Goal: Task Accomplishment & Management: Manage account settings

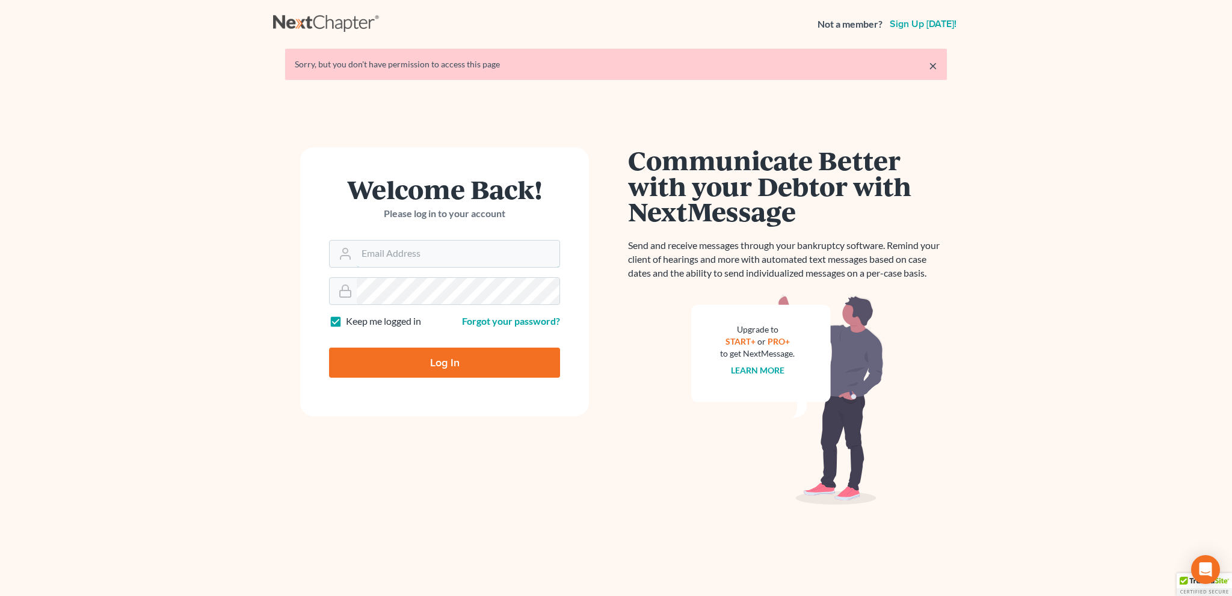
type input "[EMAIL_ADDRESS][DOMAIN_NAME]"
click at [460, 353] on input "Log In" at bounding box center [444, 363] width 231 height 30
type input "Thinking..."
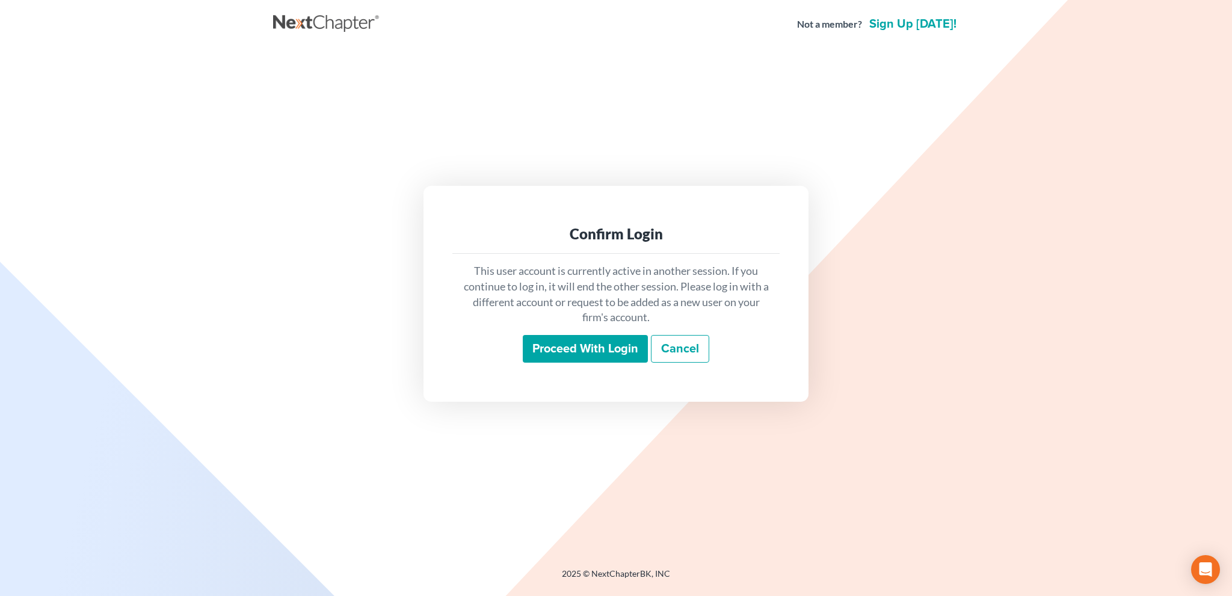
drag, startPoint x: 598, startPoint y: 346, endPoint x: 593, endPoint y: 334, distance: 13.2
click at [599, 348] on input "Proceed with login" at bounding box center [585, 349] width 125 height 28
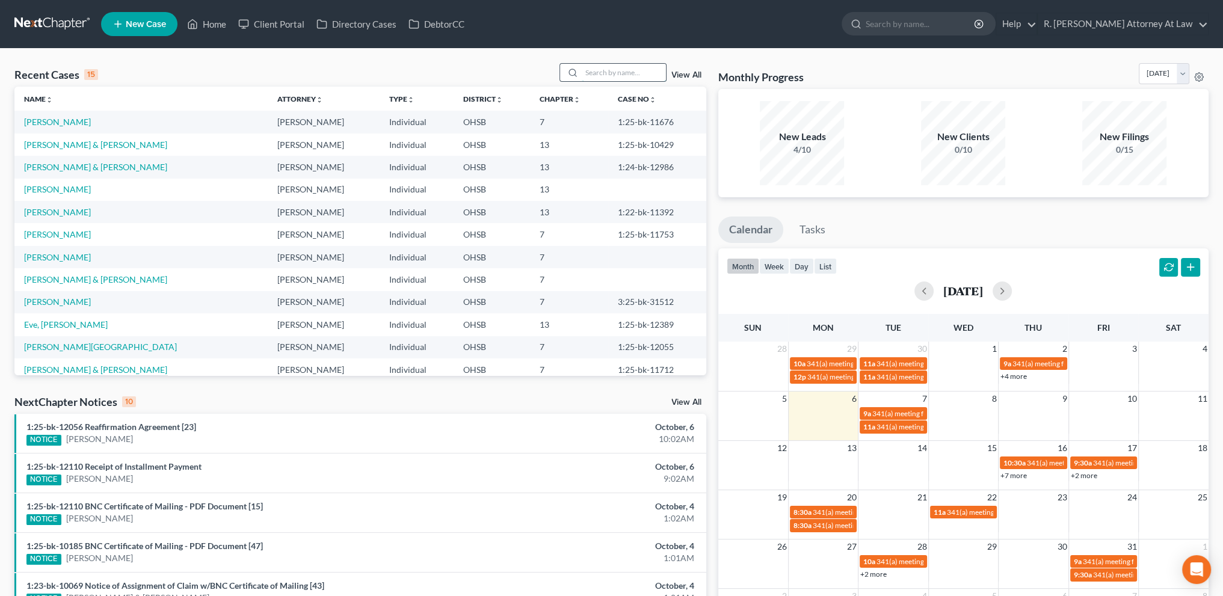
click at [596, 77] on input "search" at bounding box center [624, 72] width 84 height 17
type input "burton"
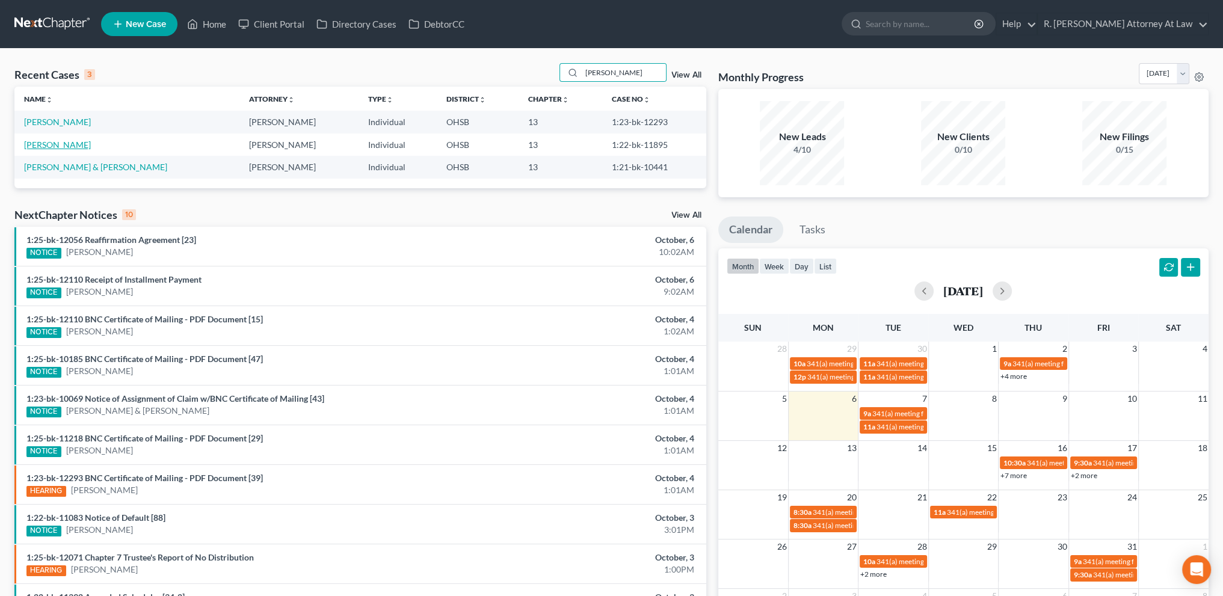
click at [48, 145] on link "Burton, Gayle" at bounding box center [57, 145] width 67 height 10
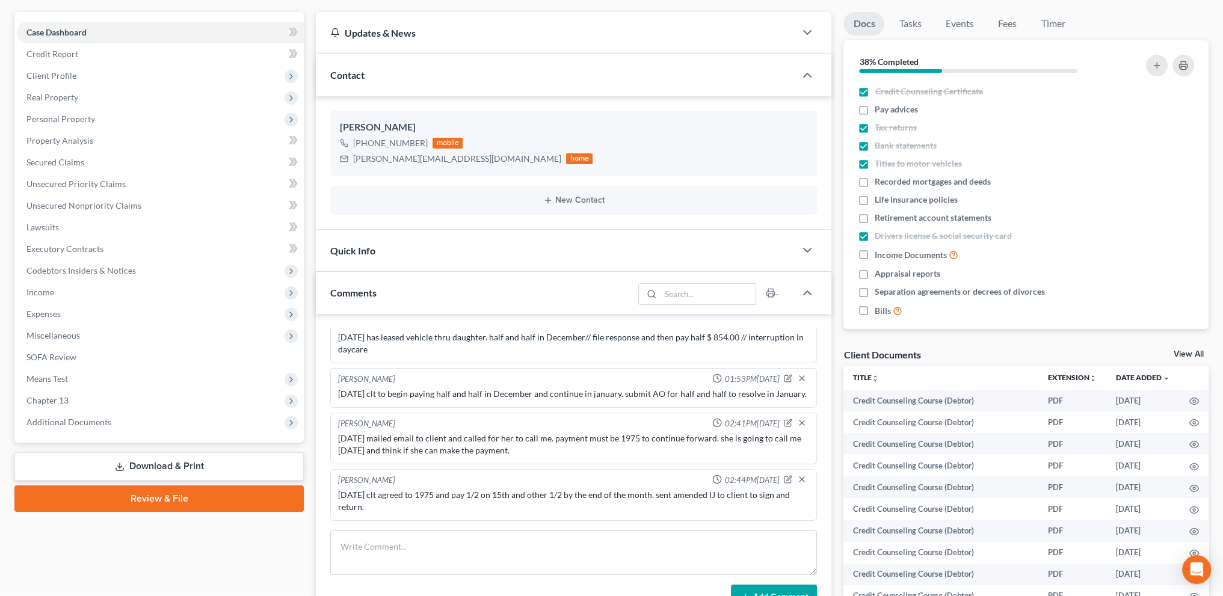
scroll to position [406, 0]
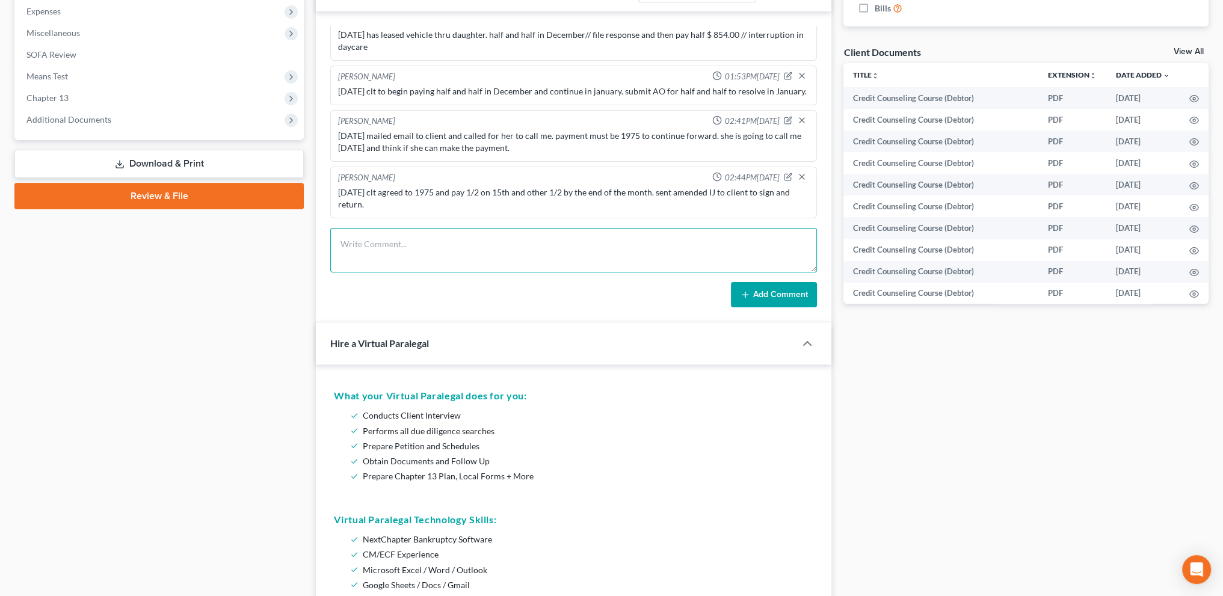
click at [421, 235] on textarea at bounding box center [573, 250] width 486 height 44
type textarea "10.6.2025 sent email/ texted and then sent paper mail. gave her deadline of Nov…"
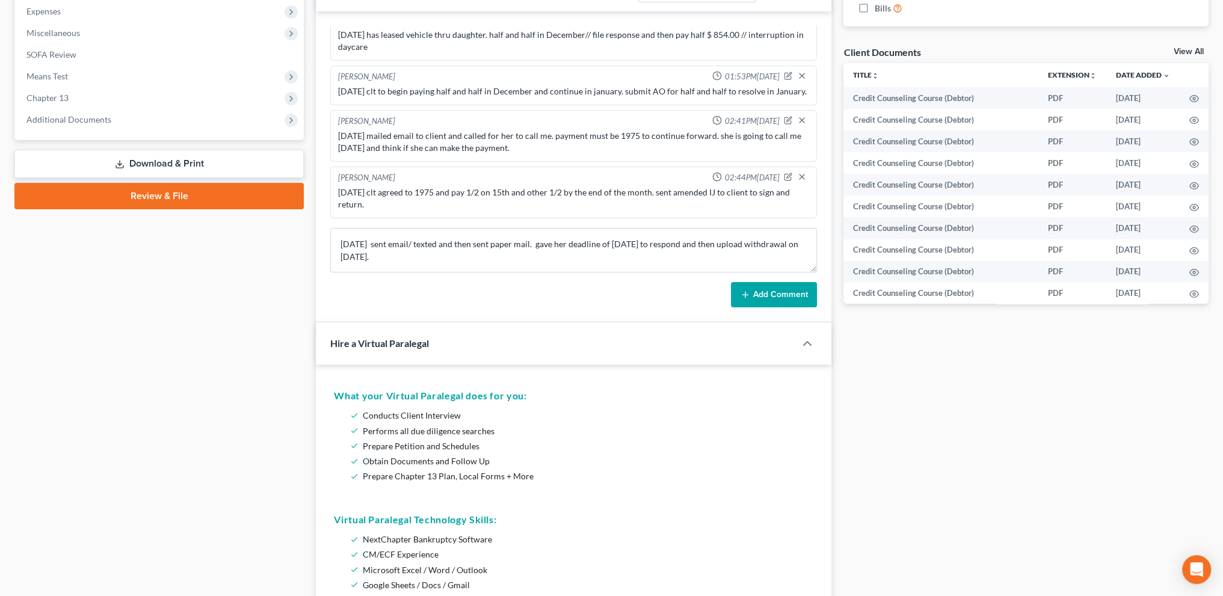
click at [770, 293] on button "Add Comment" at bounding box center [774, 294] width 86 height 25
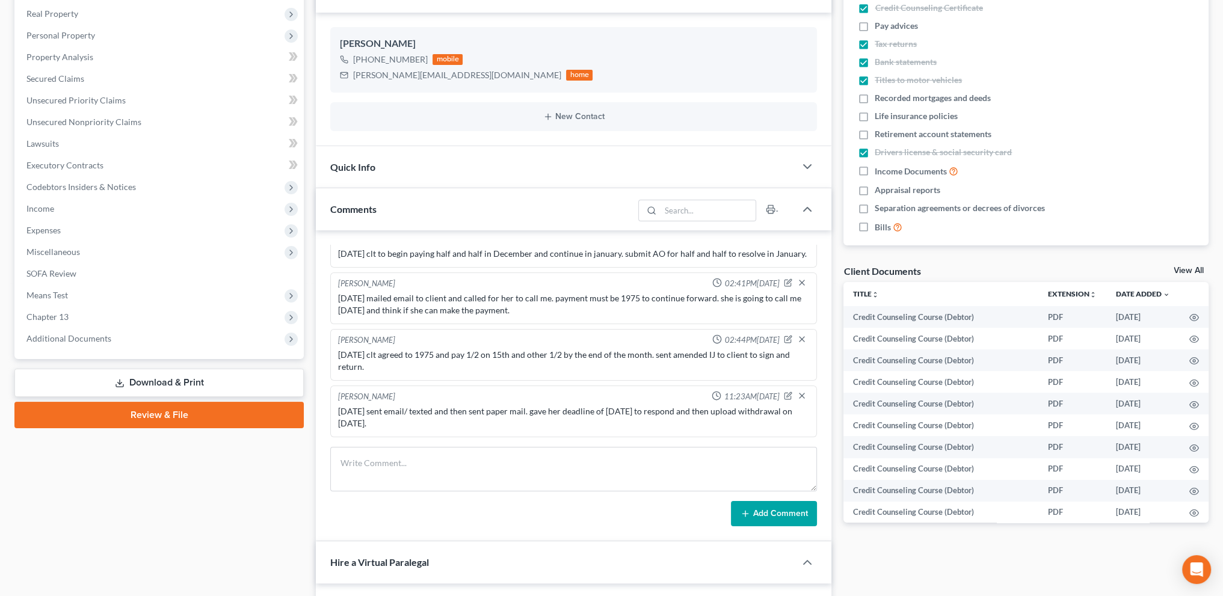
scroll to position [0, 0]
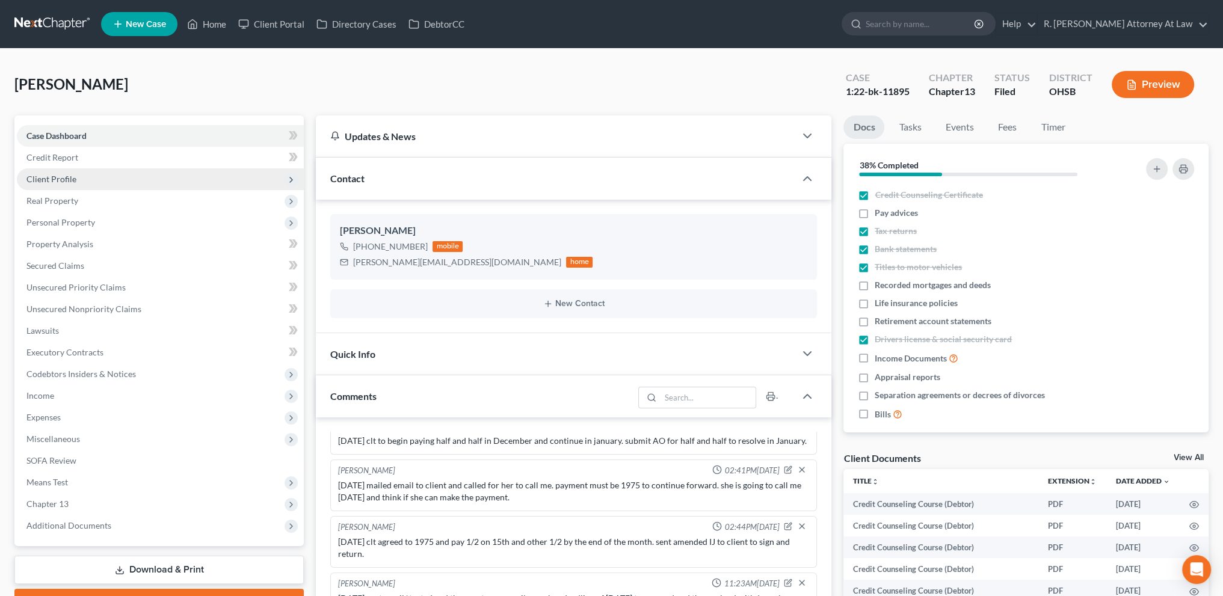
click at [38, 178] on span "Client Profile" at bounding box center [51, 179] width 50 height 10
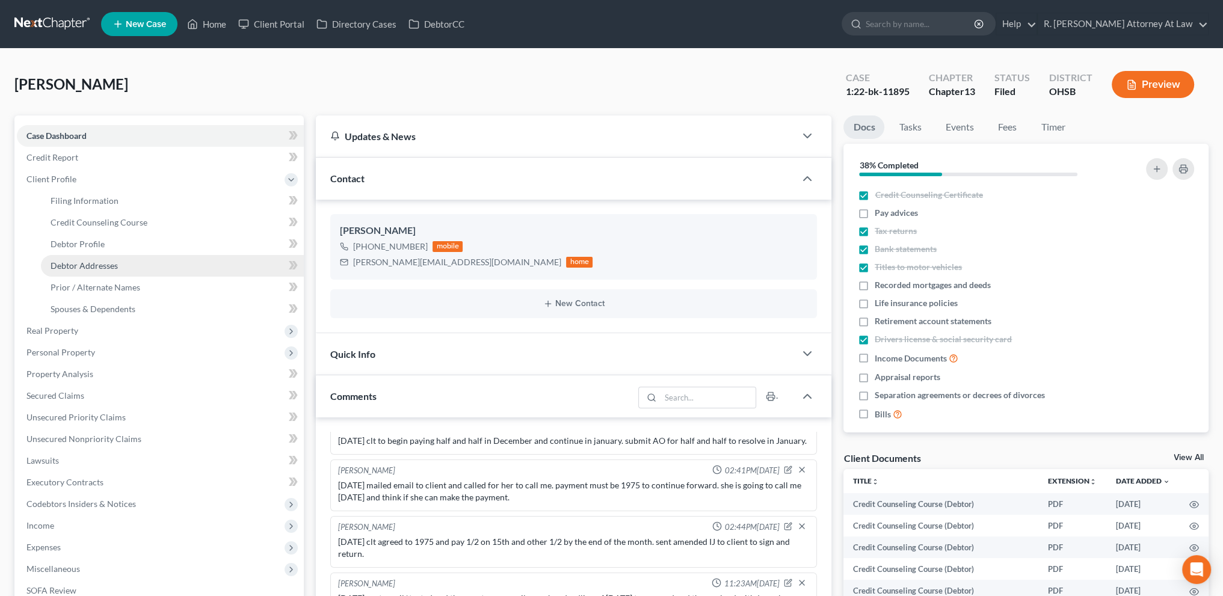
click at [57, 269] on span "Debtor Addresses" at bounding box center [84, 265] width 67 height 10
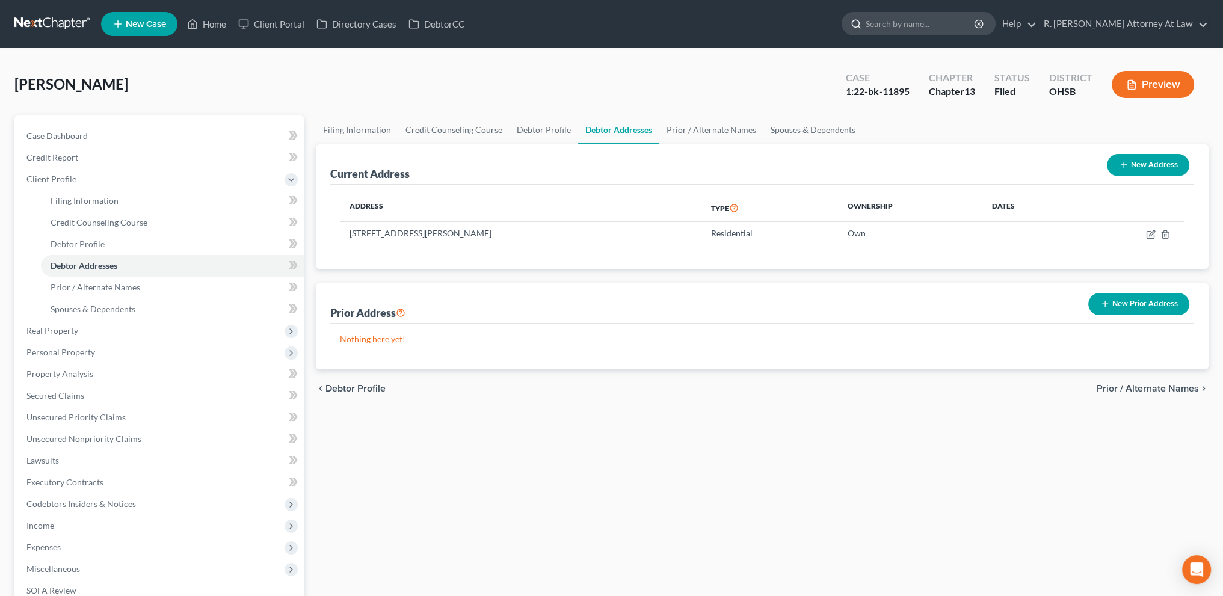
click at [918, 26] on input "search" at bounding box center [920, 24] width 110 height 22
type input "thomas"
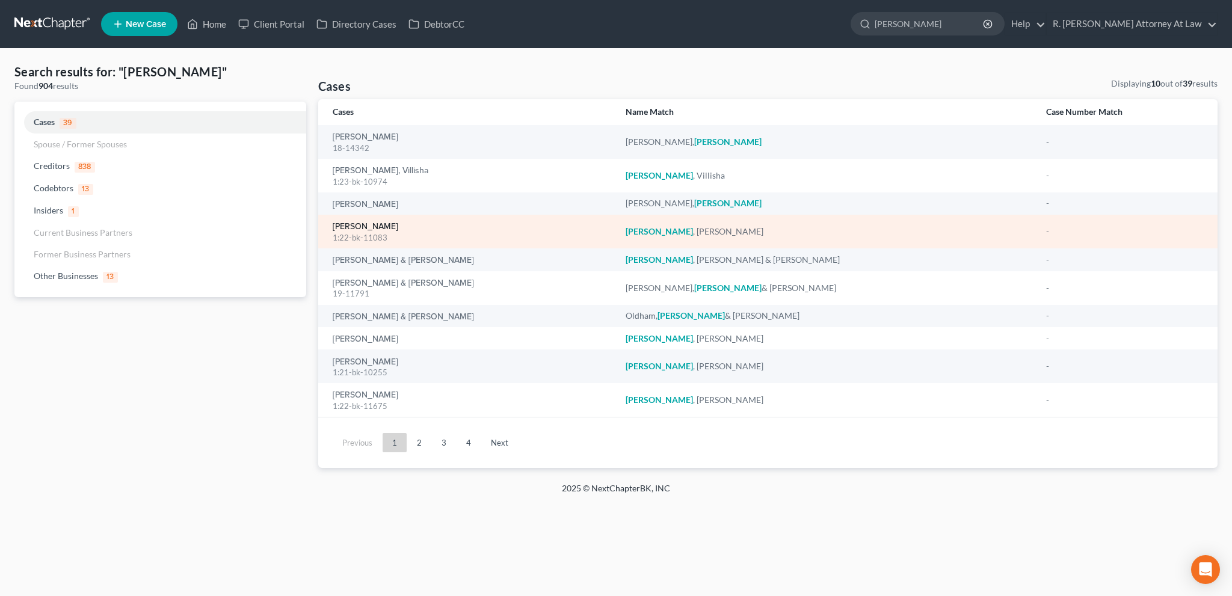
click at [357, 227] on link "Thomas, Andre" at bounding box center [366, 226] width 66 height 8
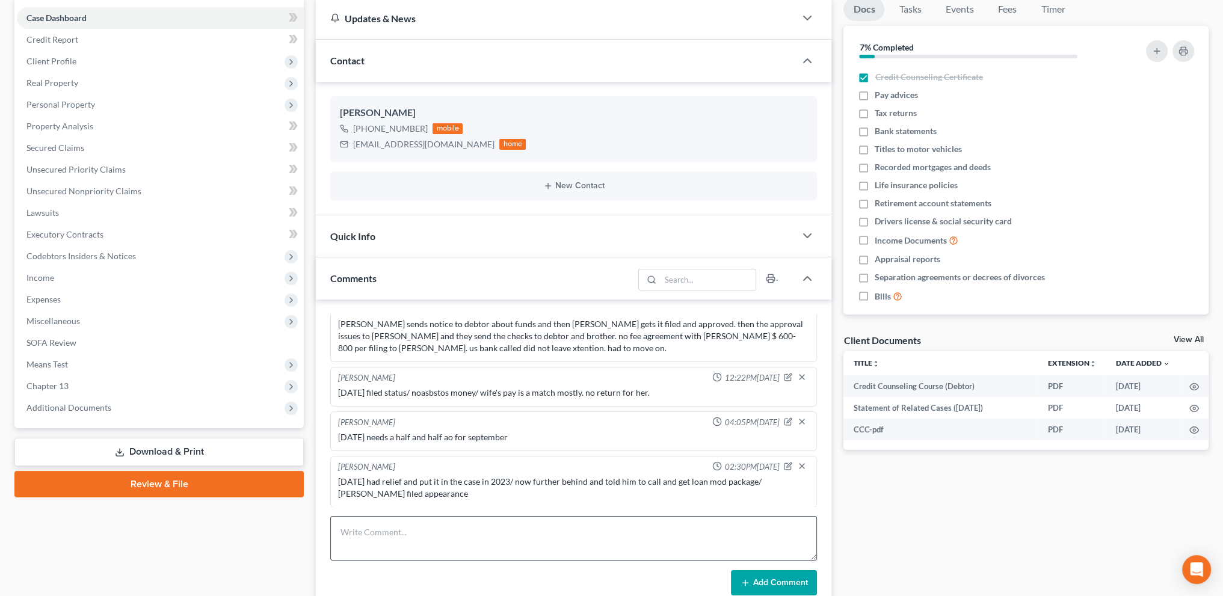
scroll to position [331, 0]
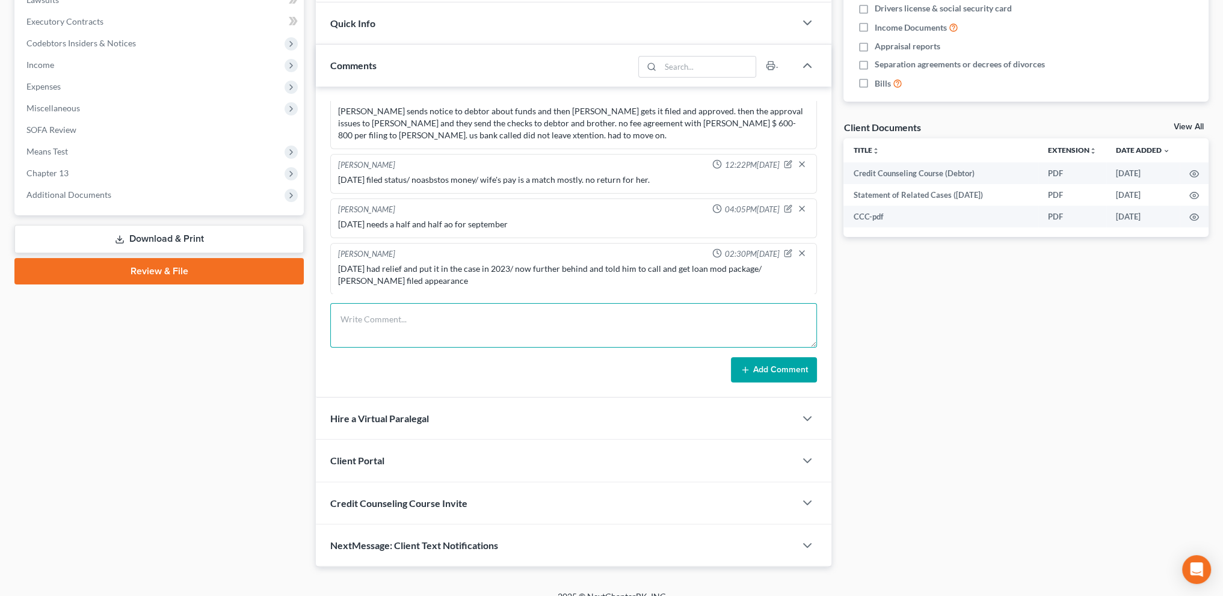
click at [351, 324] on textarea at bounding box center [573, 325] width 486 height 44
type textarea "10.6.2025 Debtor had AC unit failure and got behind on payments. sent proposal …"
click at [753, 360] on button "Add Comment" at bounding box center [774, 369] width 86 height 25
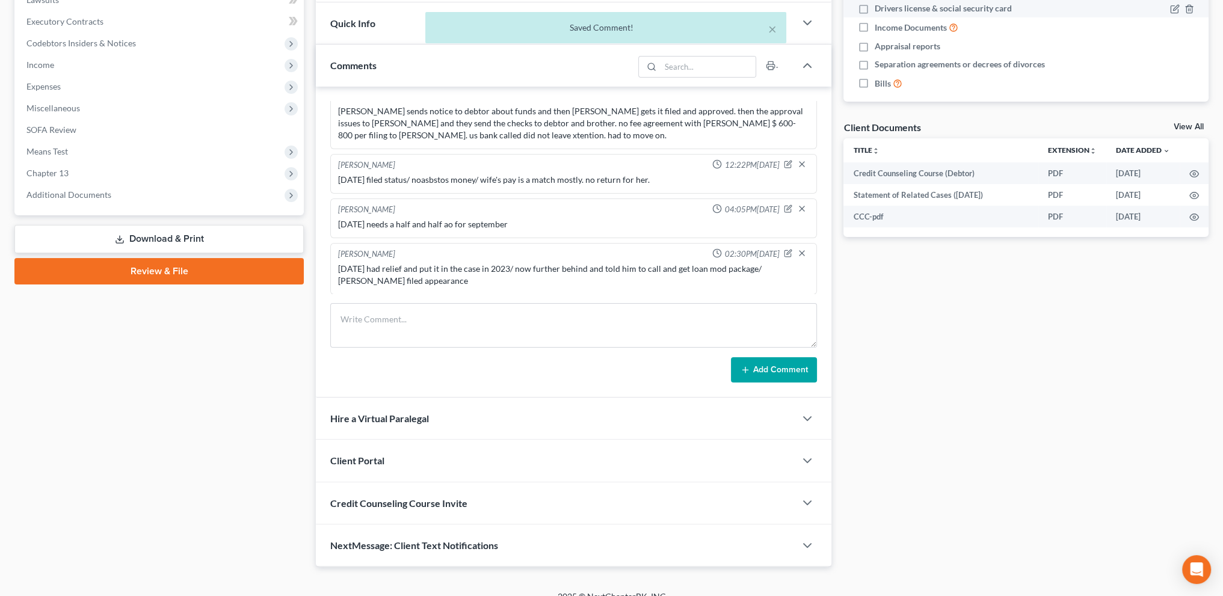
scroll to position [104, 0]
